Goal: Find specific page/section: Find specific page/section

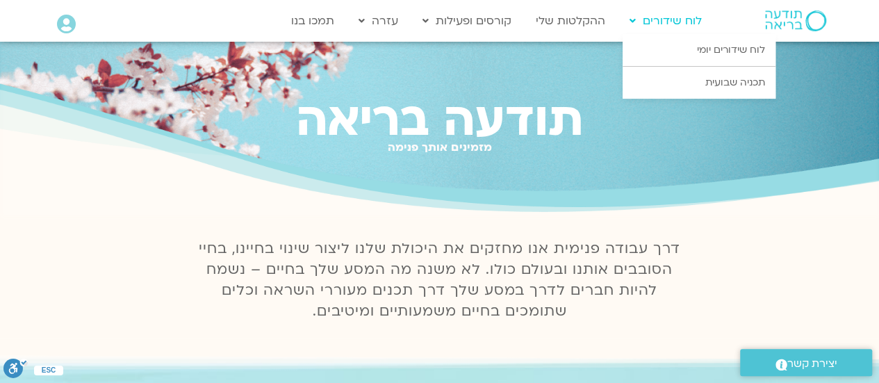
click at [669, 20] on link "לוח שידורים" at bounding box center [666, 21] width 86 height 26
click at [692, 51] on link "לוח שידורים יומי" at bounding box center [699, 50] width 153 height 32
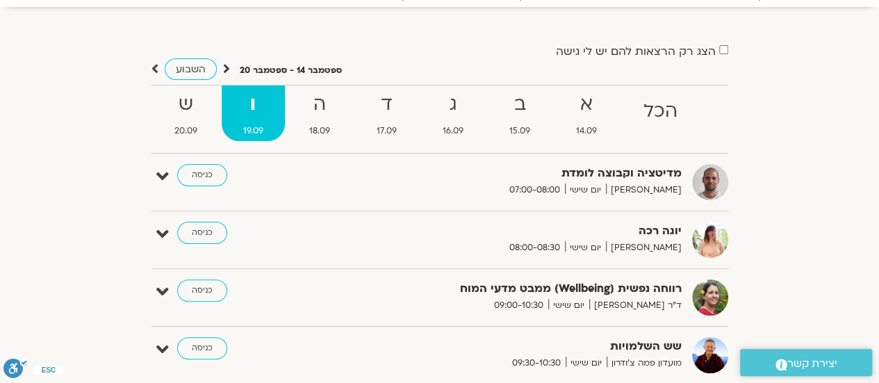
click at [708, 297] on img at bounding box center [710, 297] width 36 height 36
click at [197, 290] on link "כניסה" at bounding box center [202, 290] width 50 height 22
